Goal: Task Accomplishment & Management: Manage account settings

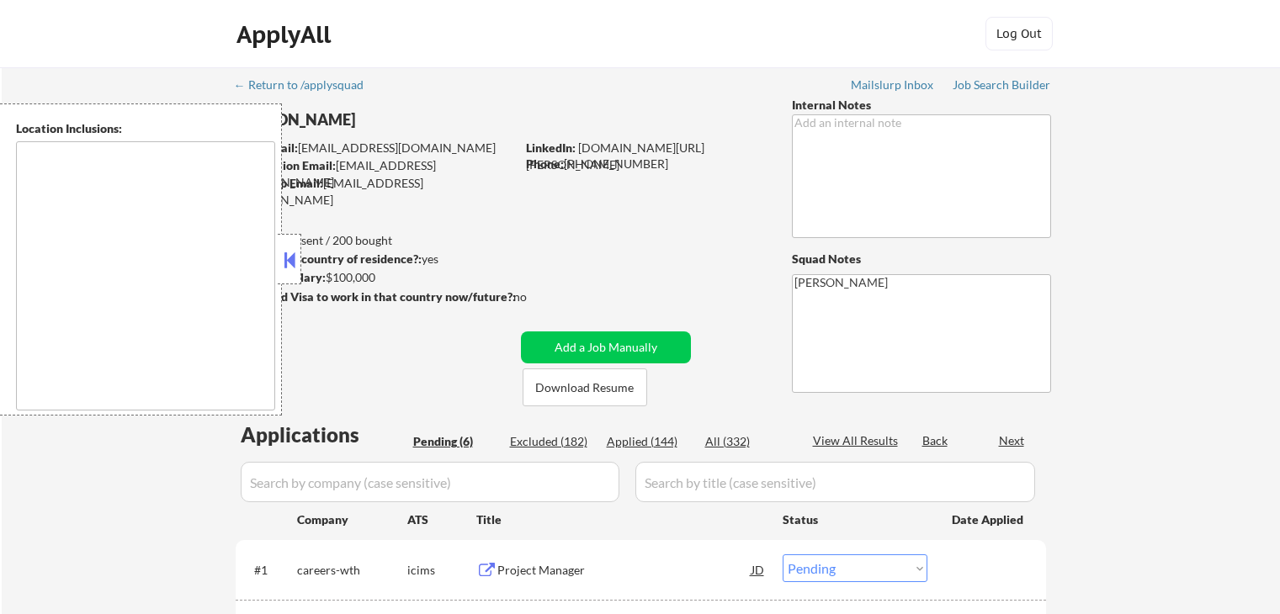
select select ""pending""
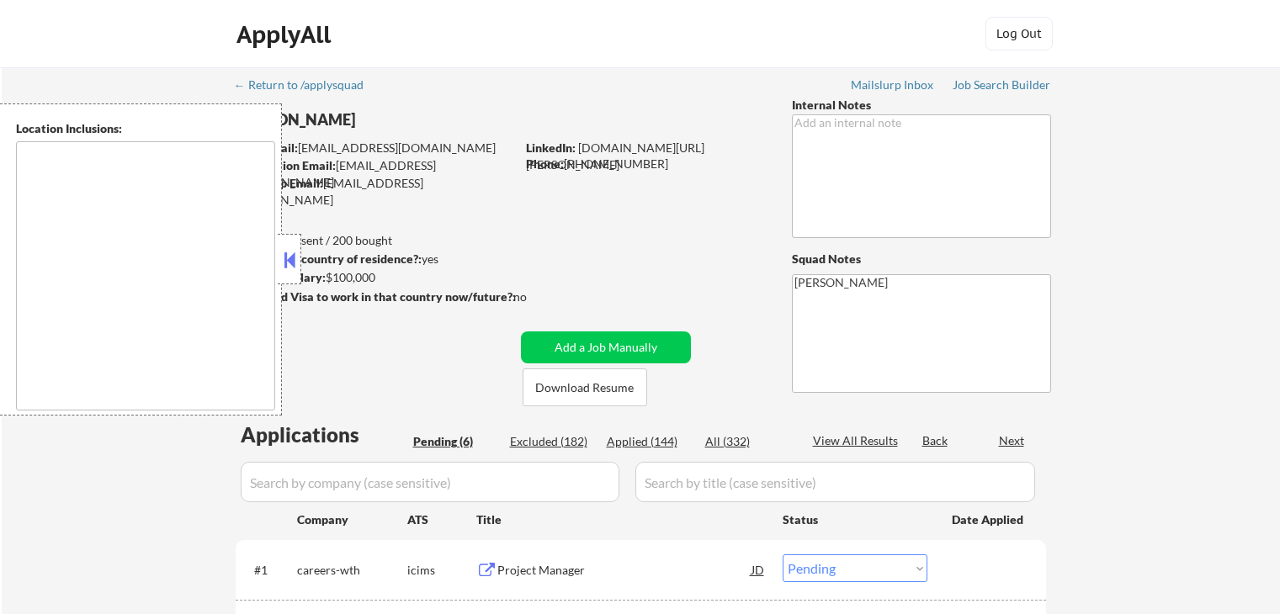
select select ""pending""
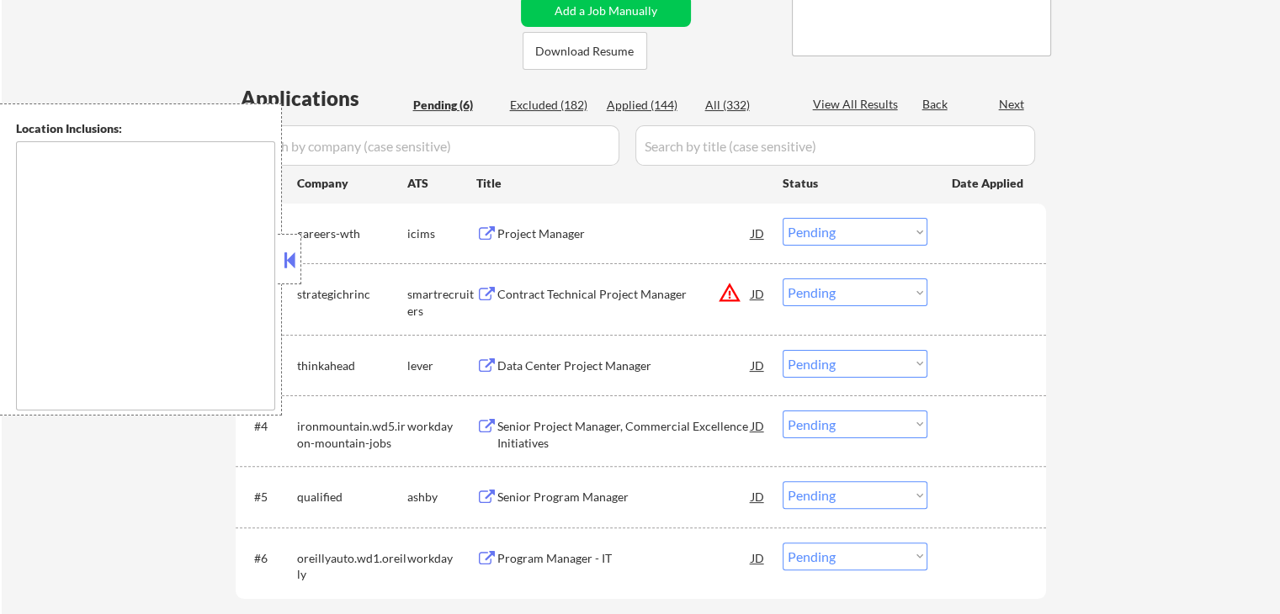
type textarea "remote"
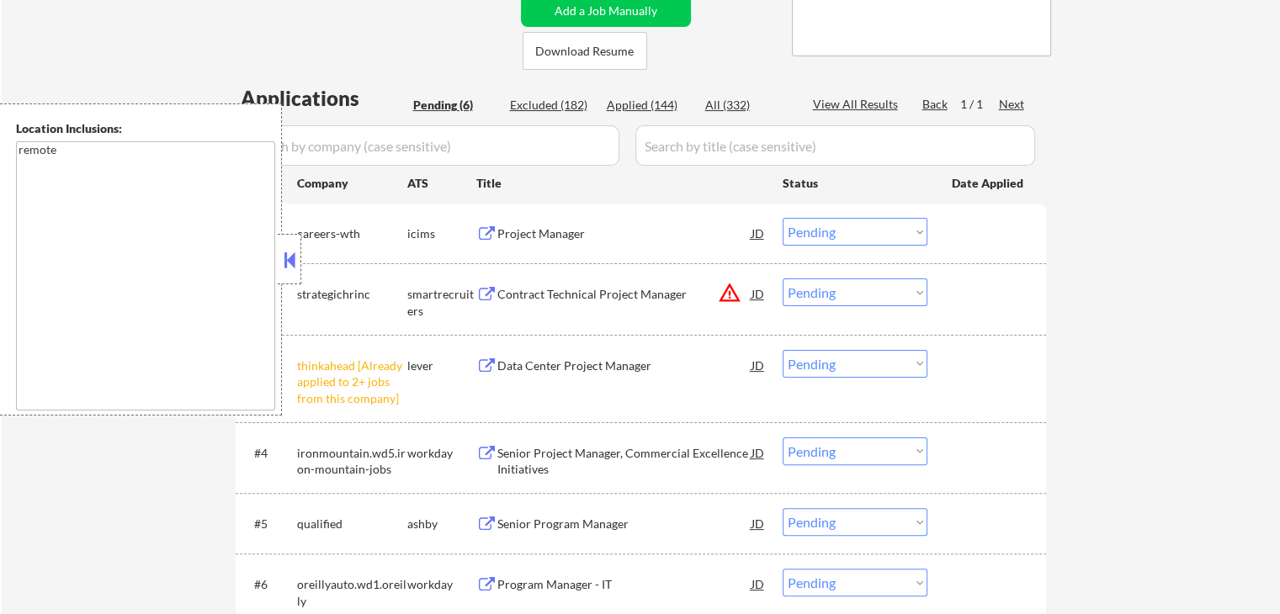
click at [847, 289] on select "Choose an option... Pending Applied Excluded (Questions) Excluded (Expired) Exc…" at bounding box center [855, 293] width 145 height 28
click at [783, 279] on select "Choose an option... Pending Applied Excluded (Questions) Excluded (Expired) Exc…" at bounding box center [855, 293] width 145 height 28
click at [897, 287] on select "Choose an option... Pending Applied Excluded (Questions) Excluded (Expired) Exc…" at bounding box center [855, 293] width 145 height 28
click at [783, 279] on select "Choose an option... Pending Applied Excluded (Questions) Excluded (Expired) Exc…" at bounding box center [855, 293] width 145 height 28
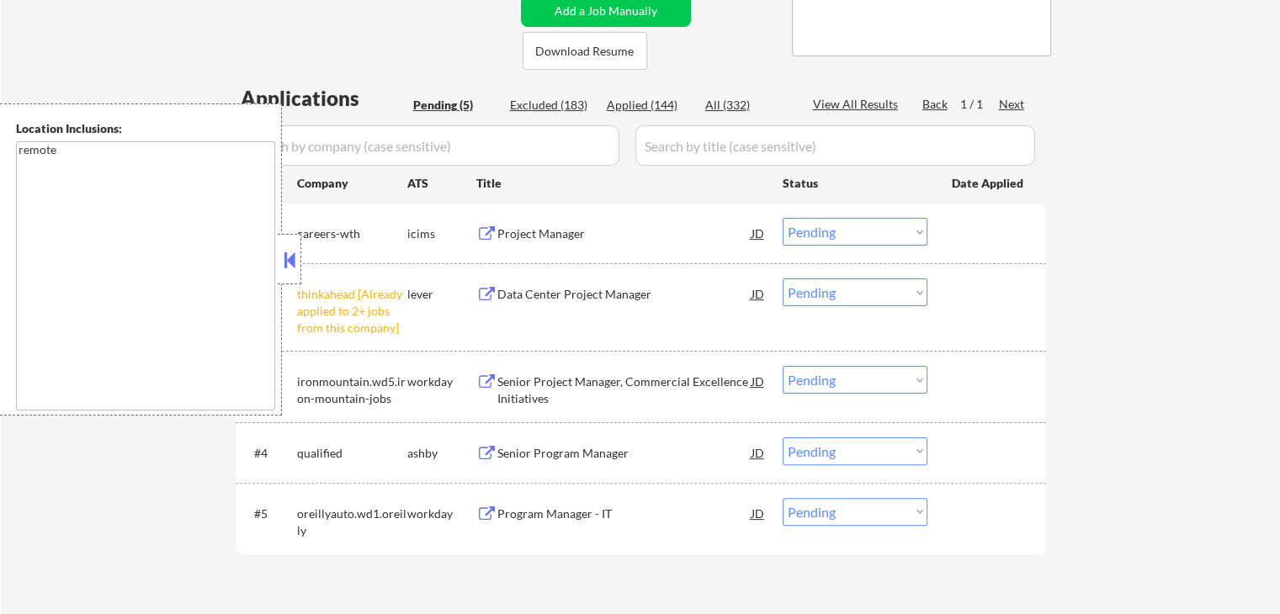
click at [834, 292] on select "Choose an option... Pending Applied Excluded (Questions) Excluded (Expired) Exc…" at bounding box center [855, 293] width 145 height 28
click at [783, 279] on select "Choose an option... Pending Applied Excluded (Questions) Excluded (Expired) Exc…" at bounding box center [855, 293] width 145 height 28
select select ""pending""
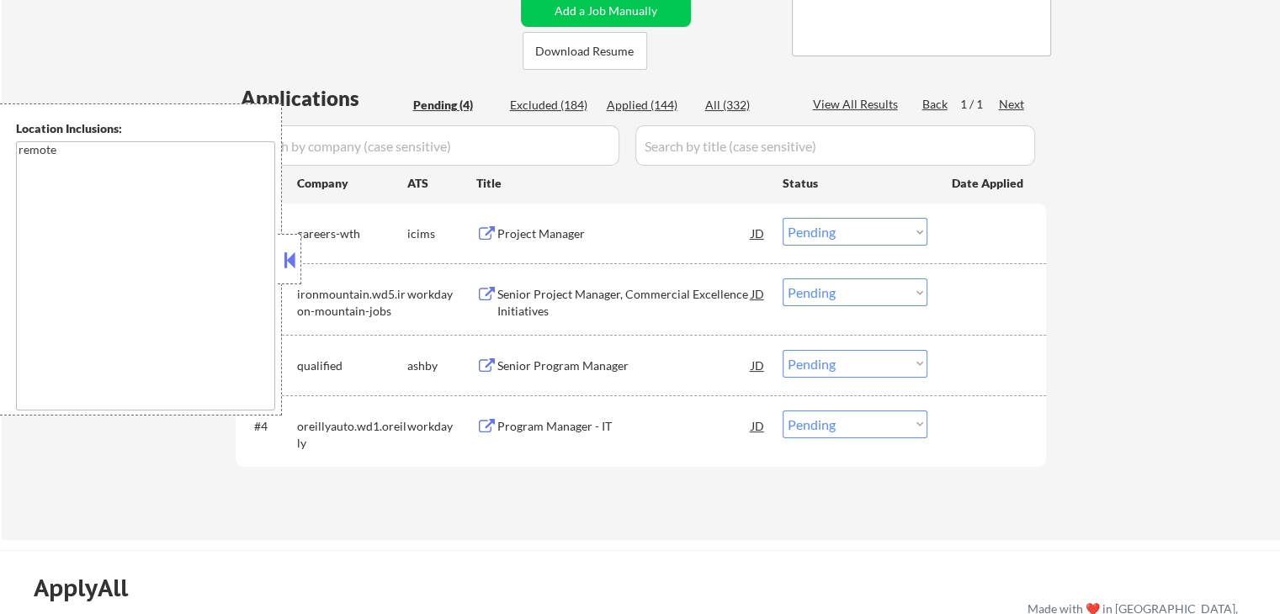
click at [490, 226] on div "Project Manager JD" at bounding box center [621, 233] width 290 height 30
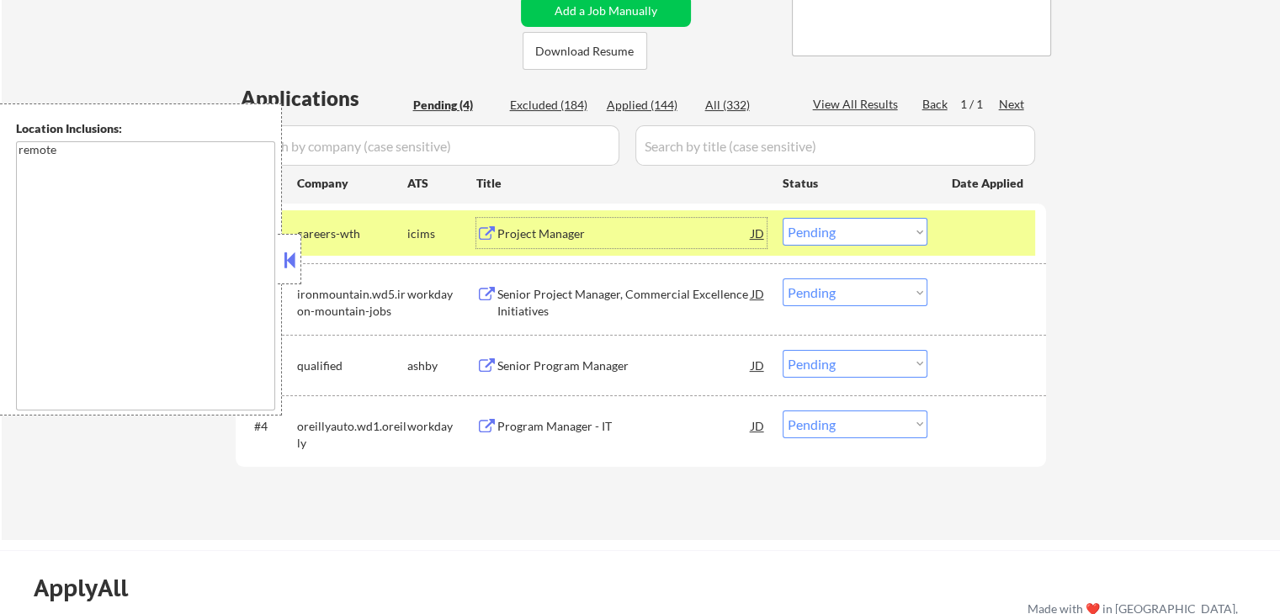
click at [863, 235] on select "Choose an option... Pending Applied Excluded (Questions) Excluded (Expired) Exc…" at bounding box center [855, 232] width 145 height 28
click at [783, 218] on select "Choose an option... Pending Applied Excluded (Questions) Excluded (Expired) Exc…" at bounding box center [855, 232] width 145 height 28
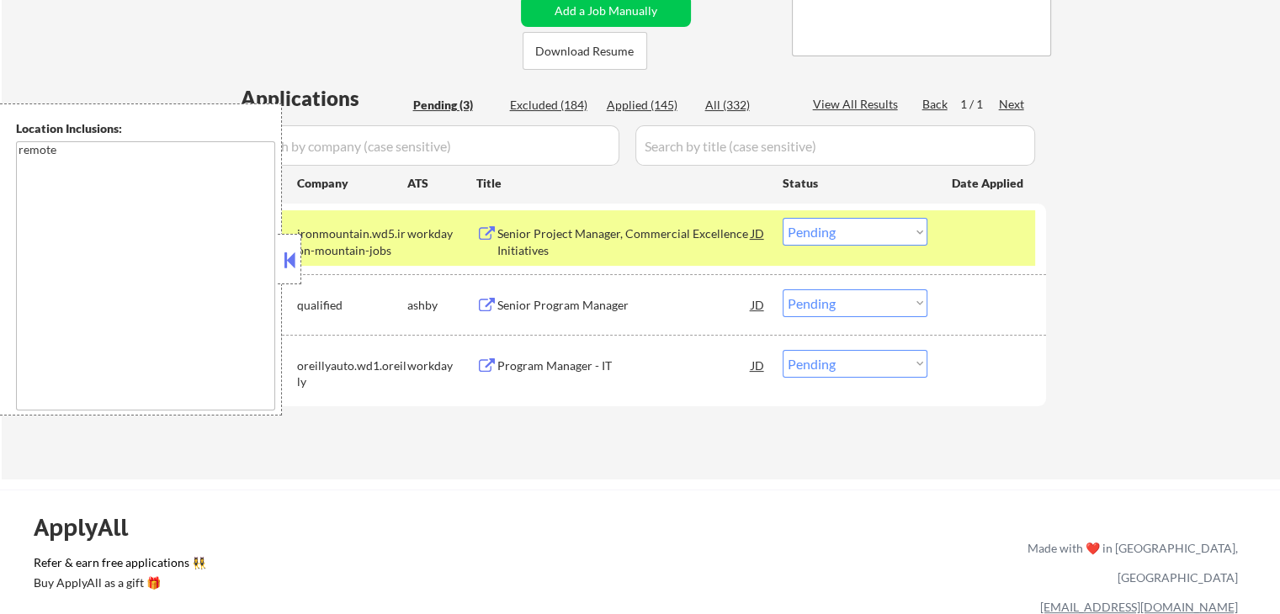
click at [487, 226] on button at bounding box center [486, 234] width 21 height 16
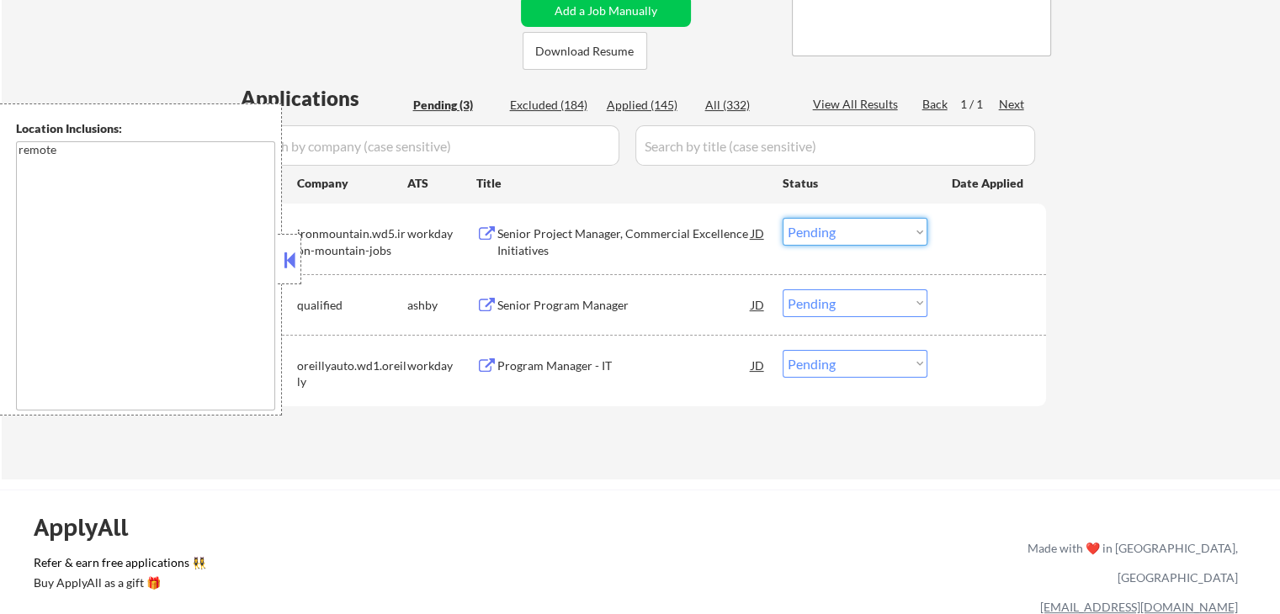
click at [825, 226] on select "Choose an option... Pending Applied Excluded (Questions) Excluded (Expired) Exc…" at bounding box center [855, 232] width 145 height 28
click at [783, 218] on select "Choose an option... Pending Applied Excluded (Questions) Excluded (Expired) Exc…" at bounding box center [855, 232] width 145 height 28
click at [494, 307] on button at bounding box center [486, 306] width 21 height 16
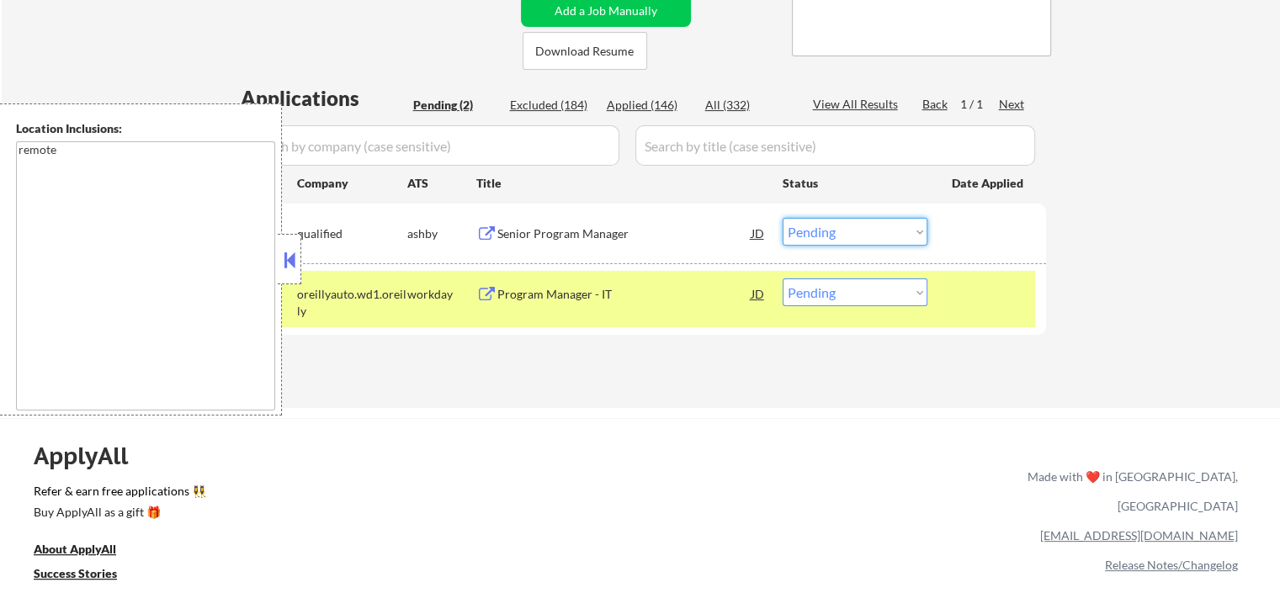
click at [826, 238] on select "Choose an option... Pending Applied Excluded (Questions) Excluded (Expired) Exc…" at bounding box center [855, 232] width 145 height 28
click at [783, 218] on select "Choose an option... Pending Applied Excluded (Questions) Excluded (Expired) Exc…" at bounding box center [855, 232] width 145 height 28
click at [495, 294] on button at bounding box center [486, 295] width 21 height 16
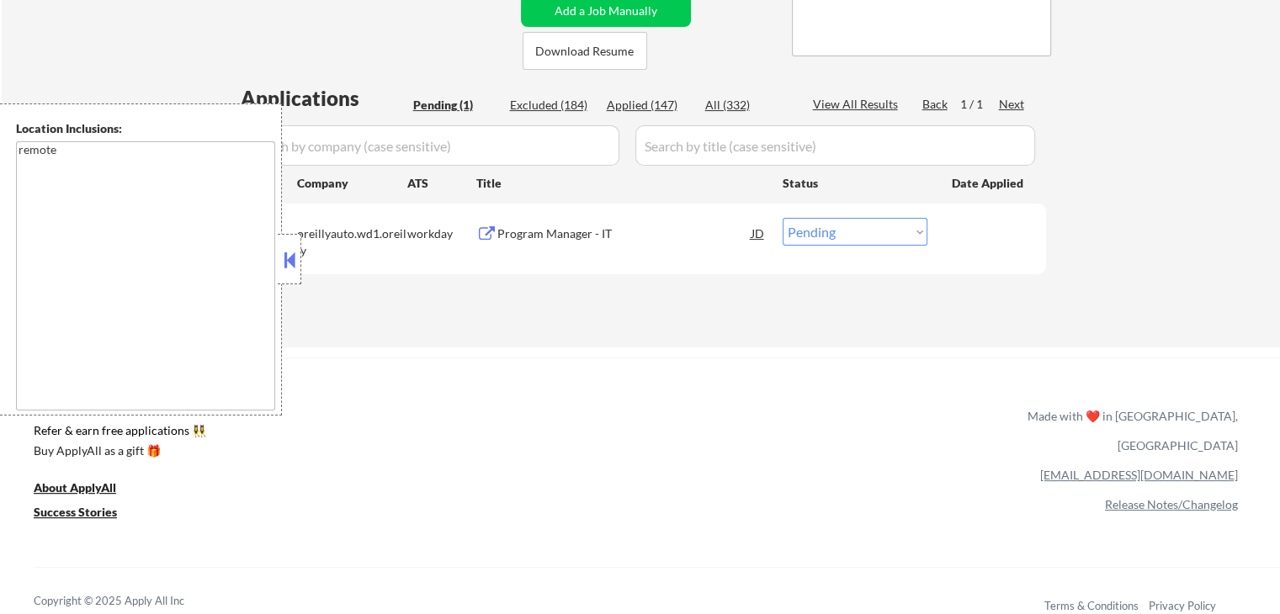
click at [825, 235] on select "Choose an option... Pending Applied Excluded (Questions) Excluded (Expired) Exc…" at bounding box center [855, 232] width 145 height 28
select select ""applied""
click at [783, 218] on select "Choose an option... Pending Applied Excluded (Questions) Excluded (Expired) Exc…" at bounding box center [855, 232] width 145 height 28
